Goal: Task Accomplishment & Management: Complete application form

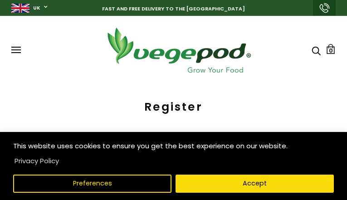
type input "MsTYXUTSAg"
type input "ZOurXDxkYb"
type input "[EMAIL_ADDRESS][DOMAIN_NAME]"
